Goal: Entertainment & Leisure: Consume media (video, audio)

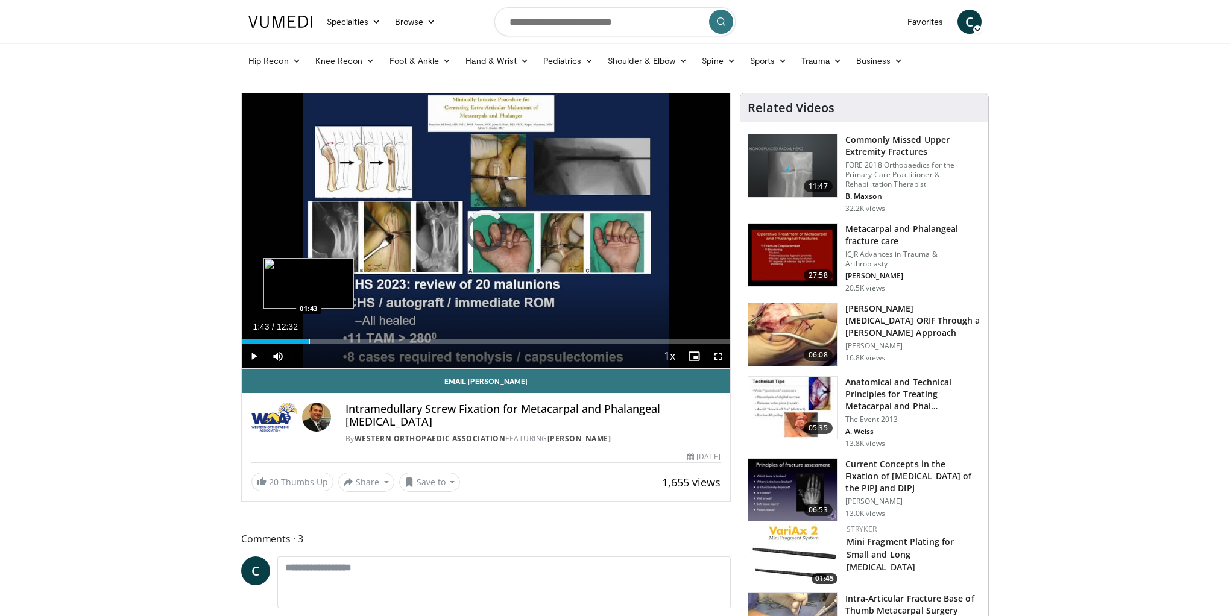
click at [309, 342] on div "Progress Bar" at bounding box center [309, 342] width 1 height 5
click at [326, 343] on div "Loaded : 23.74% 01:51 02:10" at bounding box center [486, 342] width 489 height 5
click at [341, 343] on video-js "**********" at bounding box center [486, 231] width 489 height 276
click at [349, 343] on div "Progress Bar" at bounding box center [341, 342] width 59 height 5
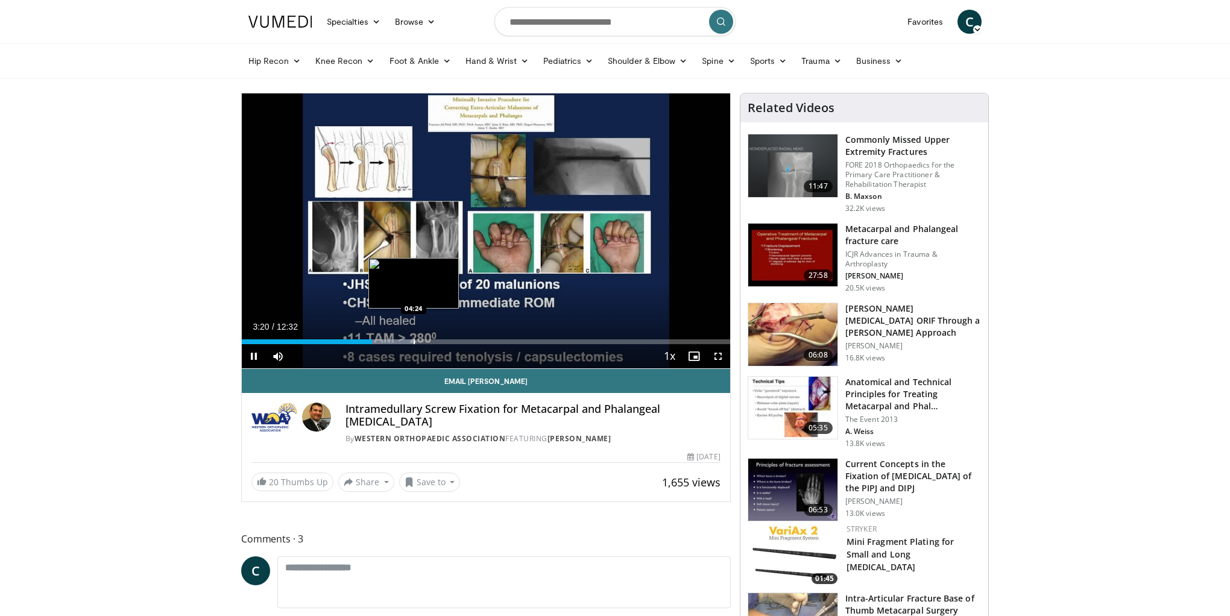
click at [414, 341] on div "Progress Bar" at bounding box center [414, 342] width 1 height 5
click at [466, 342] on div "Progress Bar" at bounding box center [466, 342] width 1 height 5
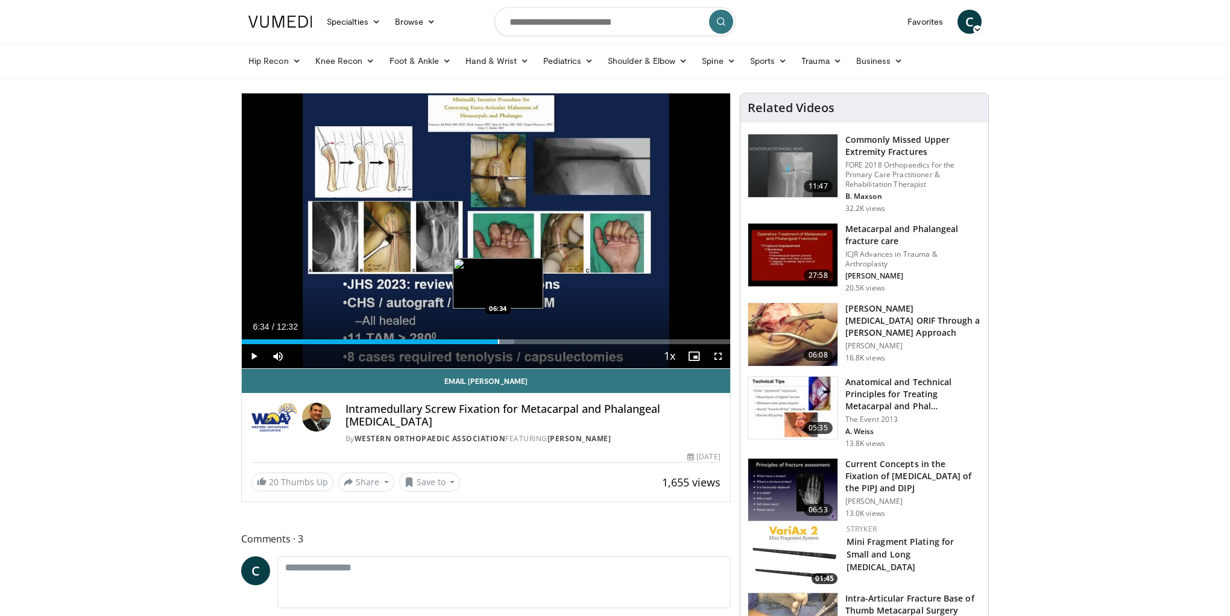
click at [498, 340] on div "Progress Bar" at bounding box center [498, 342] width 1 height 5
click at [552, 341] on div "Progress Bar" at bounding box center [552, 342] width 1 height 5
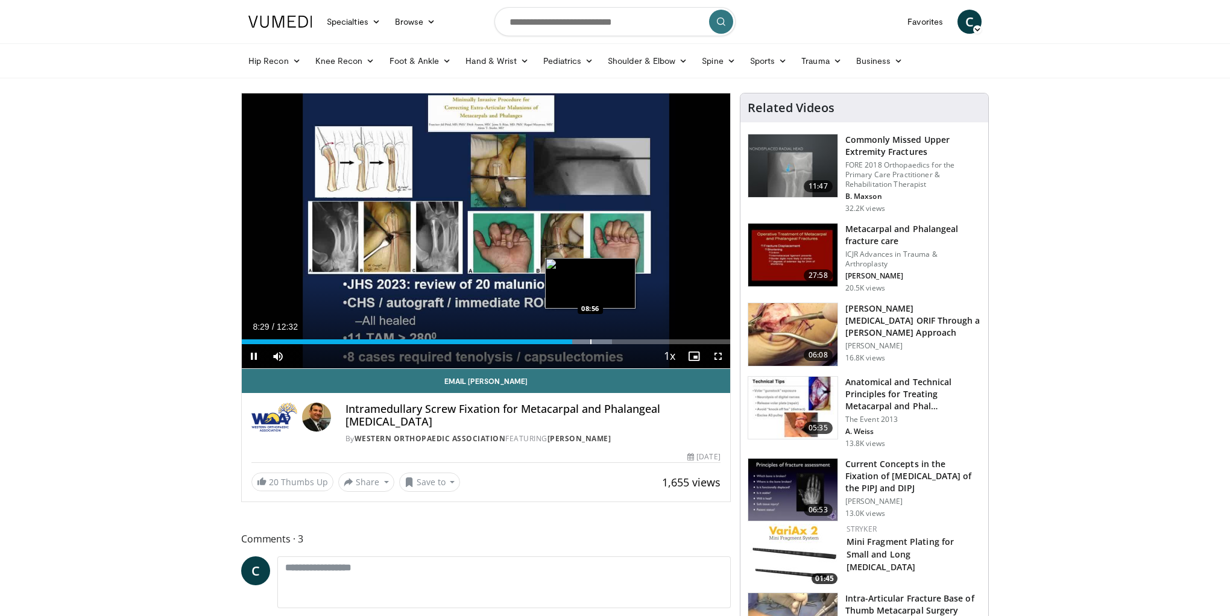
click at [590, 343] on div "Progress Bar" at bounding box center [590, 342] width 1 height 5
click at [586, 343] on div "Progress Bar" at bounding box center [586, 342] width 1 height 5
click at [580, 343] on div "Progress Bar" at bounding box center [580, 342] width 1 height 5
click at [636, 341] on div "Progress Bar" at bounding box center [636, 342] width 1 height 5
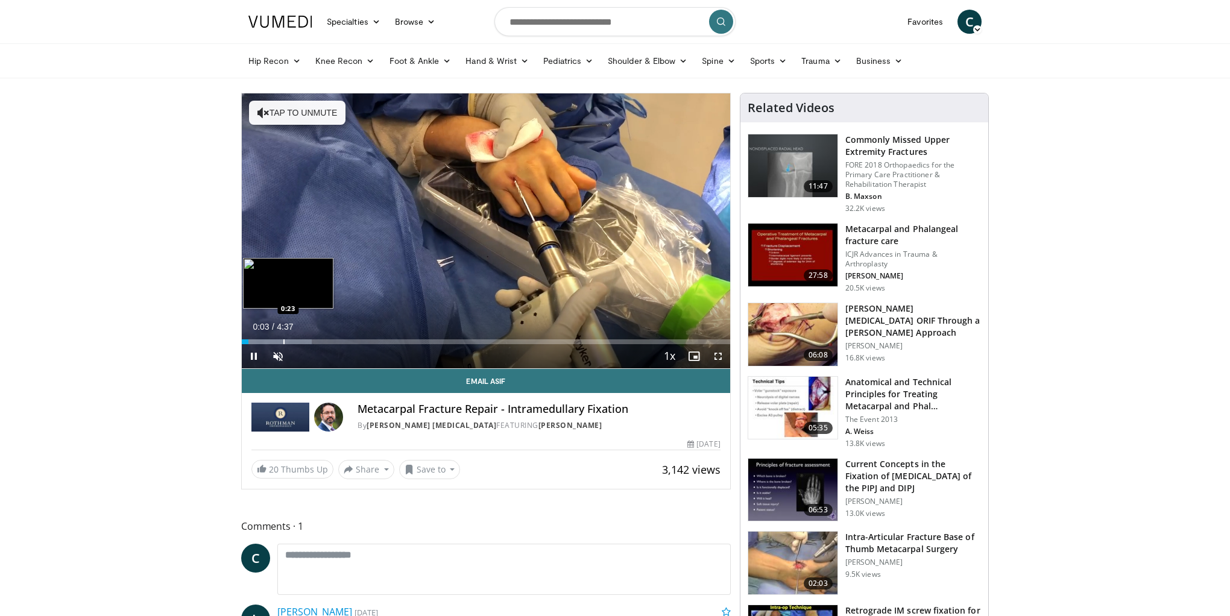
click at [283, 341] on div "Progress Bar" at bounding box center [283, 342] width 1 height 5
click at [323, 341] on div "Progress Bar" at bounding box center [323, 342] width 1 height 5
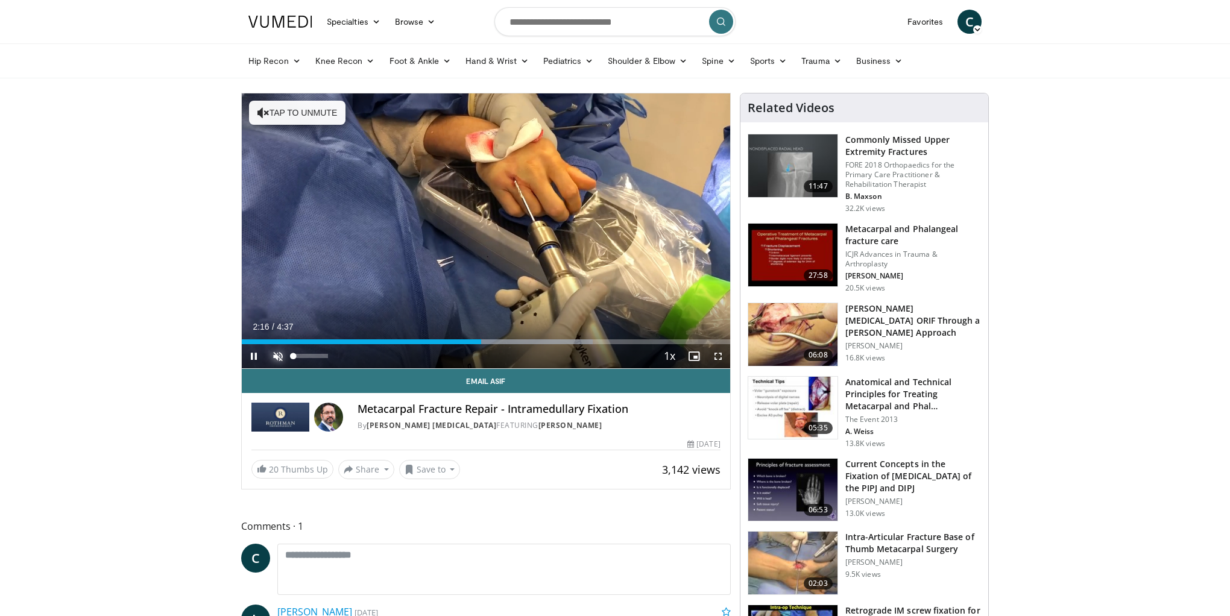
click at [280, 359] on span "Video Player" at bounding box center [278, 356] width 24 height 24
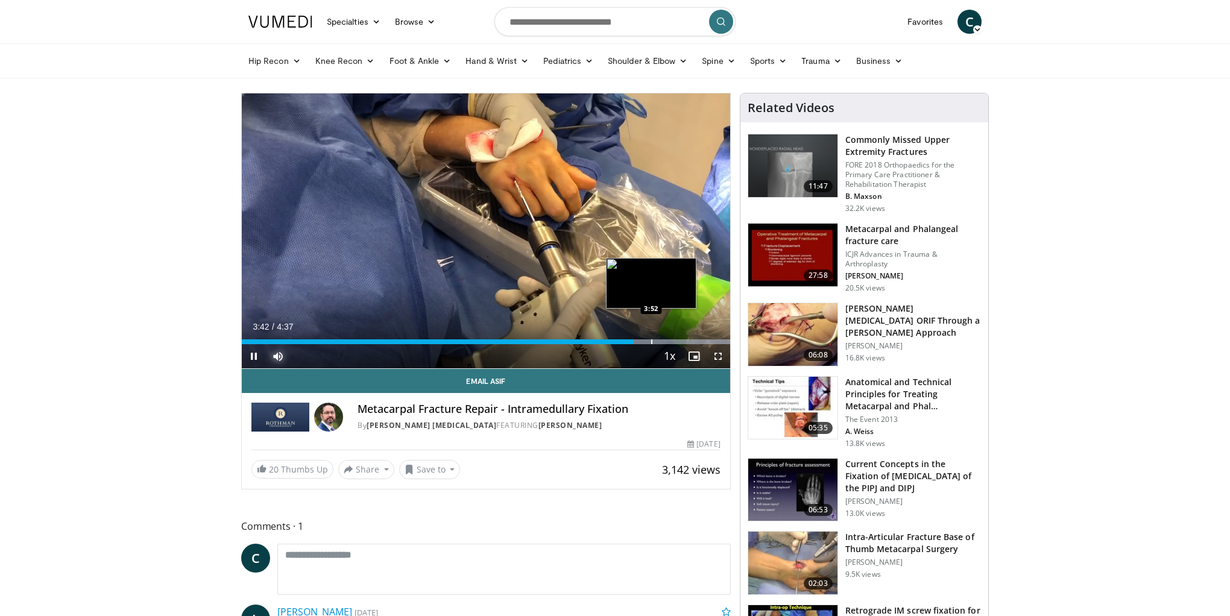
click at [651, 343] on div "Progress Bar" at bounding box center [651, 342] width 1 height 5
click at [670, 340] on div "Loaded : 100.00% 3:55 4:03" at bounding box center [486, 342] width 489 height 5
click at [686, 340] on div "Progress Bar" at bounding box center [686, 342] width 1 height 5
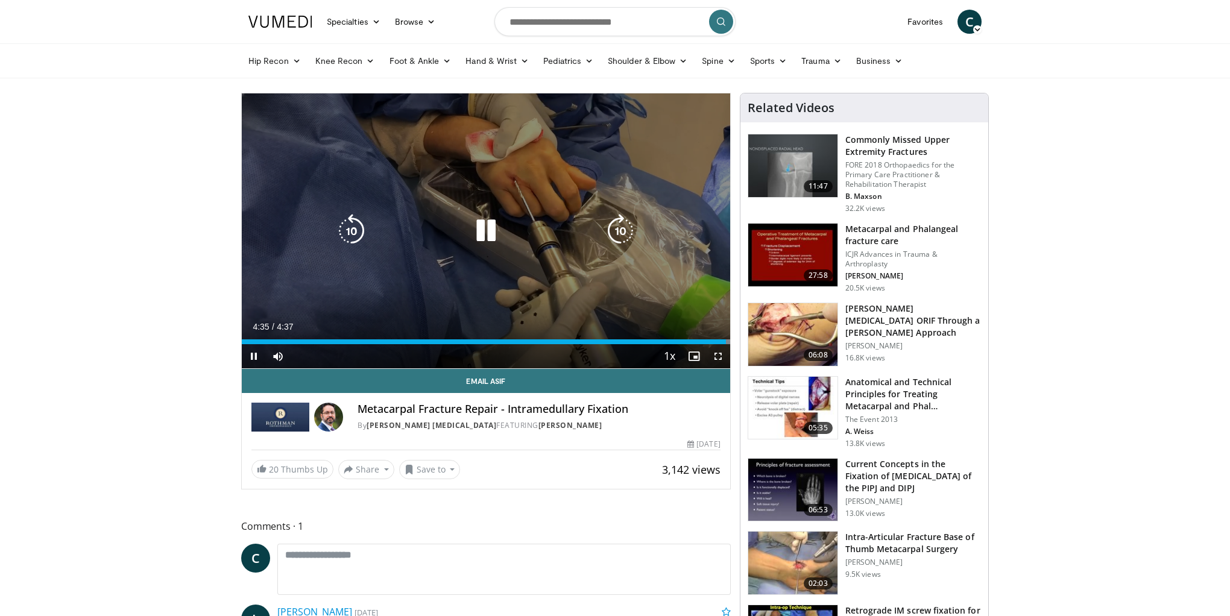
click at [484, 232] on icon "Video Player" at bounding box center [486, 231] width 34 height 34
